Goal: Information Seeking & Learning: Learn about a topic

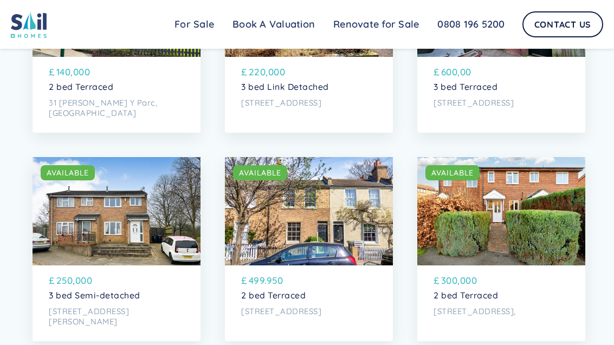
scroll to position [2741, 0]
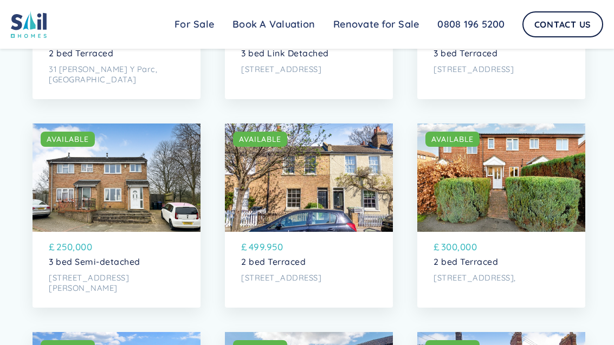
click at [518, 216] on div "SOLD AVAILABLE" at bounding box center [501, 178] width 168 height 108
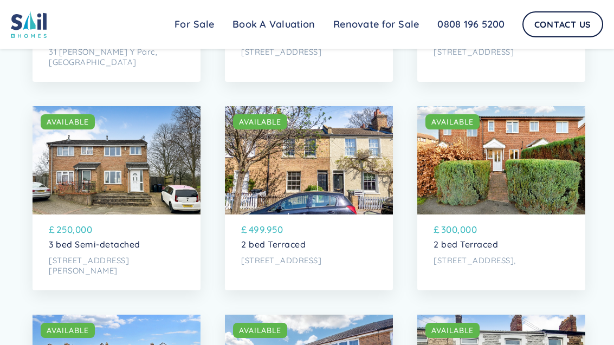
click at [491, 171] on div "SOLD AVAILABLE" at bounding box center [501, 160] width 168 height 108
click at [451, 120] on div "AVAILABLE" at bounding box center [452, 121] width 42 height 11
click at [338, 202] on div "SOLD AVAILABLE" at bounding box center [309, 160] width 168 height 108
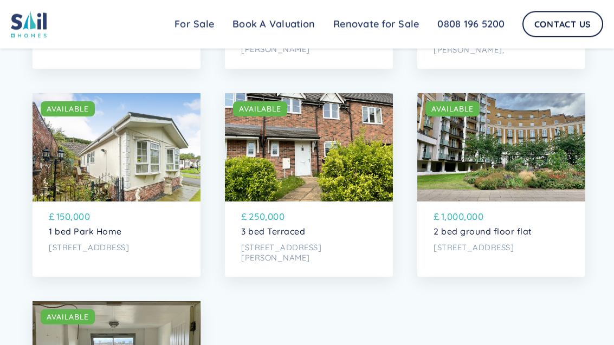
scroll to position [3395, 0]
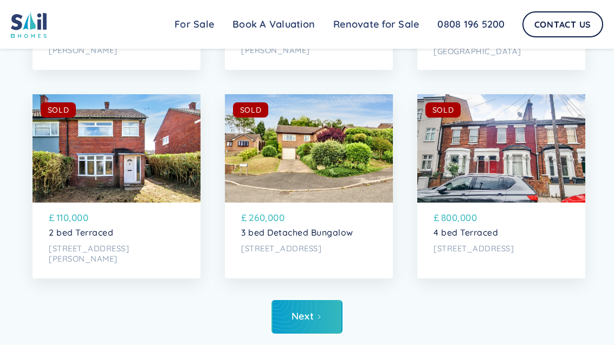
scroll to position [4319, 0]
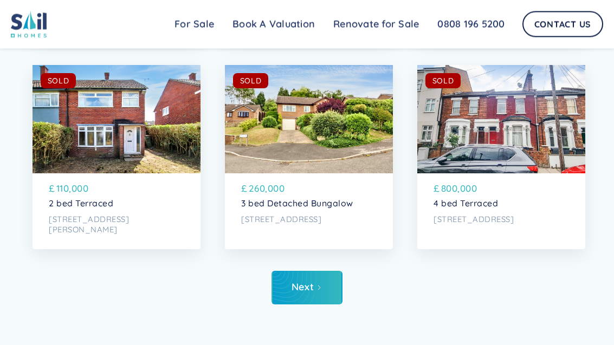
click at [310, 276] on link "Next" at bounding box center [306, 288] width 71 height 34
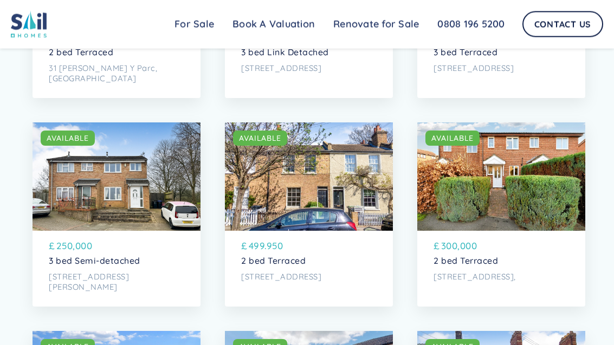
scroll to position [2742, 0]
click at [513, 262] on p "2 bed Terraced" at bounding box center [500, 261] width 135 height 10
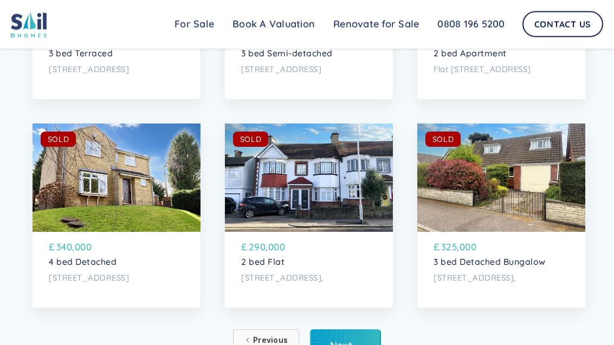
scroll to position [4288, 0]
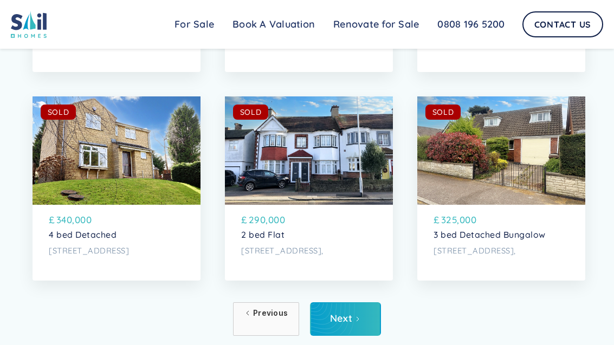
click at [365, 310] on link "Next" at bounding box center [345, 319] width 71 height 34
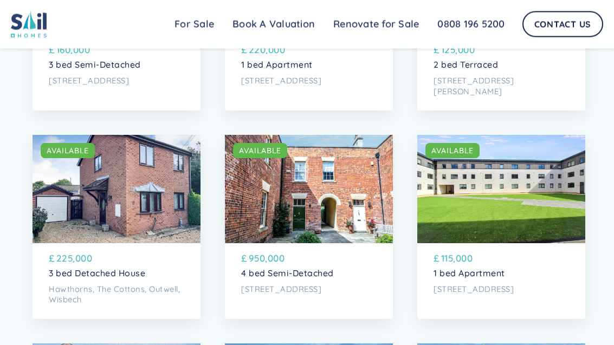
scroll to position [435, 0]
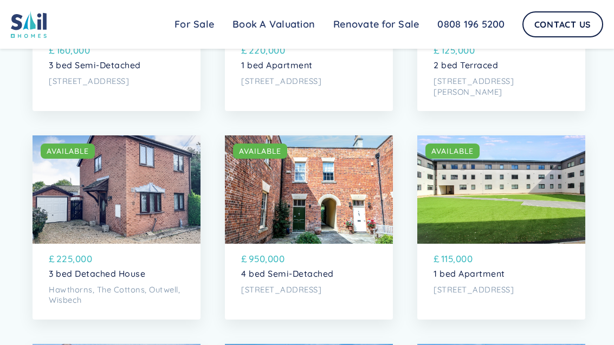
click at [179, 242] on div "SOLD AVAILABLE" at bounding box center [117, 189] width 168 height 108
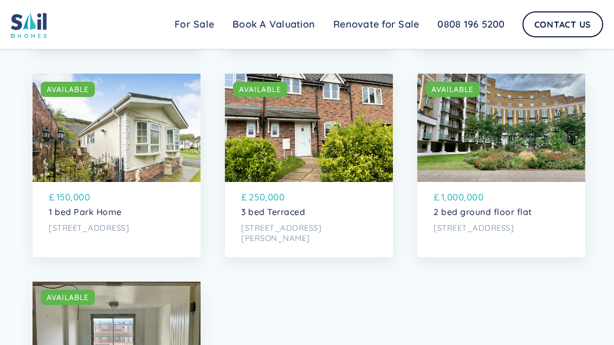
scroll to position [3424, 0]
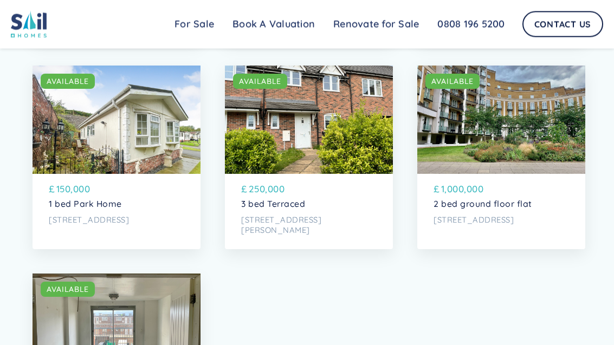
click at [343, 197] on div "£ 250,000" at bounding box center [308, 191] width 135 height 17
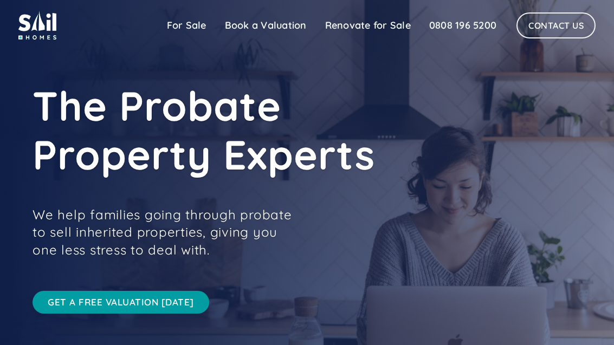
click at [192, 23] on link "For Sale" at bounding box center [187, 26] width 58 height 22
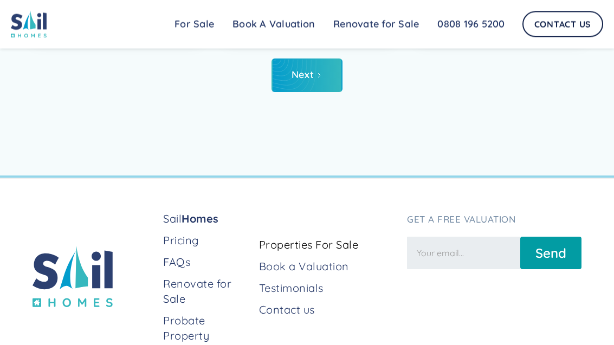
scroll to position [4520, 0]
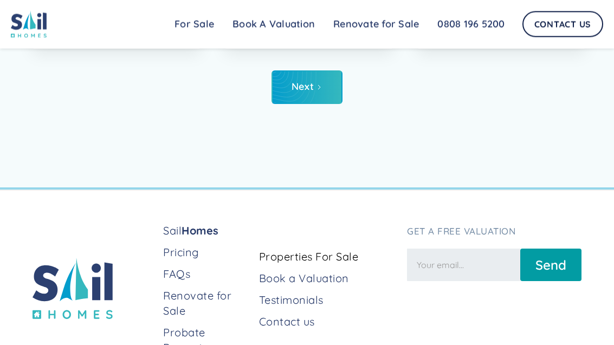
click at [330, 92] on link "Next" at bounding box center [306, 88] width 71 height 34
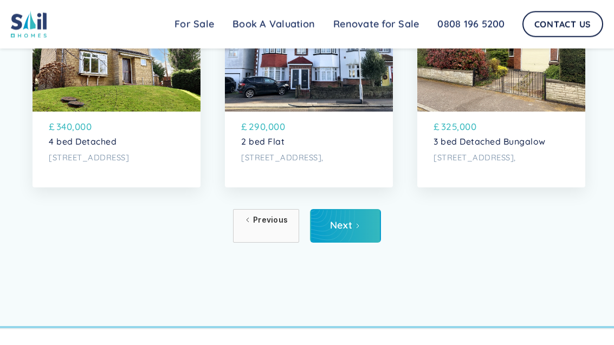
scroll to position [4391, 0]
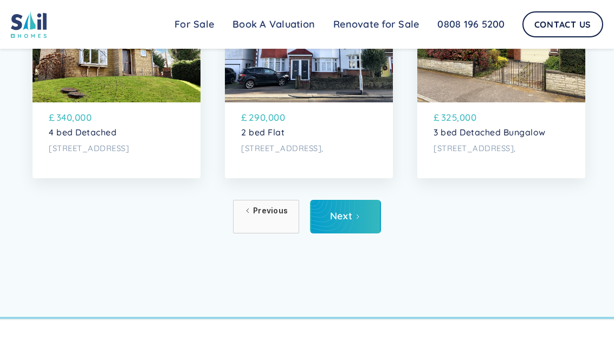
click at [358, 204] on link "Next" at bounding box center [345, 217] width 71 height 34
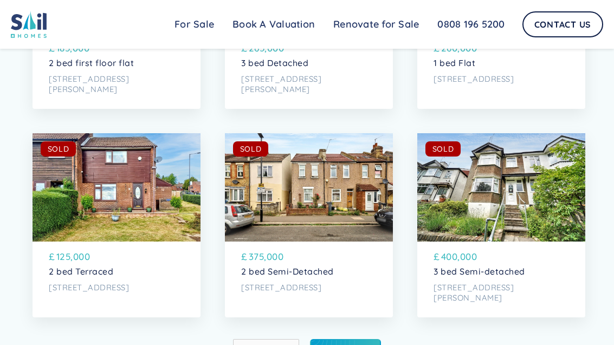
scroll to position [4264, 0]
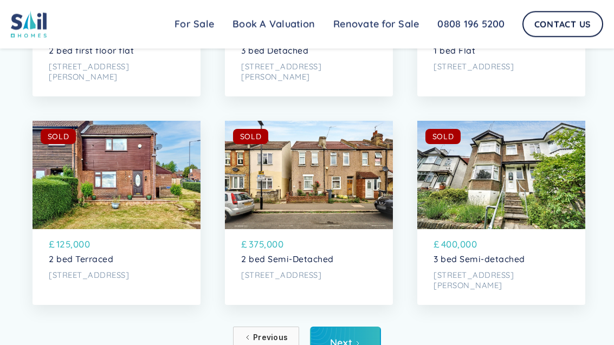
click at [346, 340] on div "Next" at bounding box center [341, 343] width 22 height 11
